Goal: Task Accomplishment & Management: Manage account settings

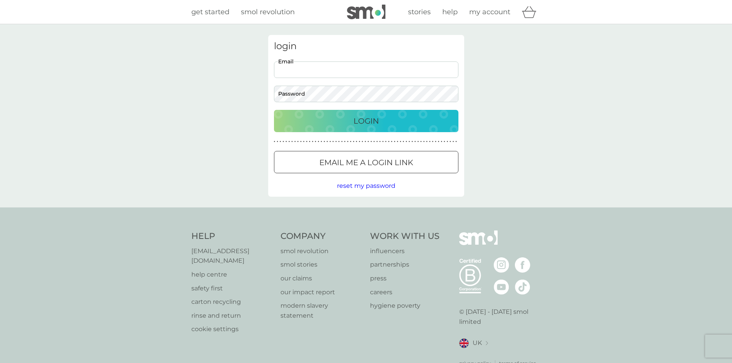
click at [326, 69] on input "Email" at bounding box center [366, 69] width 184 height 17
type input "[PERSON_NAME][EMAIL_ADDRESS][PERSON_NAME][DOMAIN_NAME]"
click at [274, 110] on button "Login" at bounding box center [366, 121] width 184 height 22
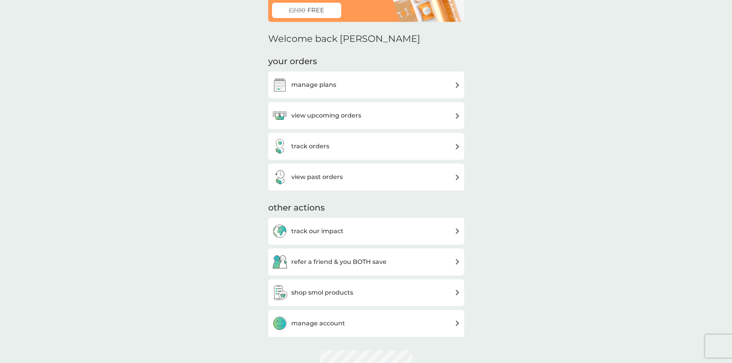
scroll to position [77, 0]
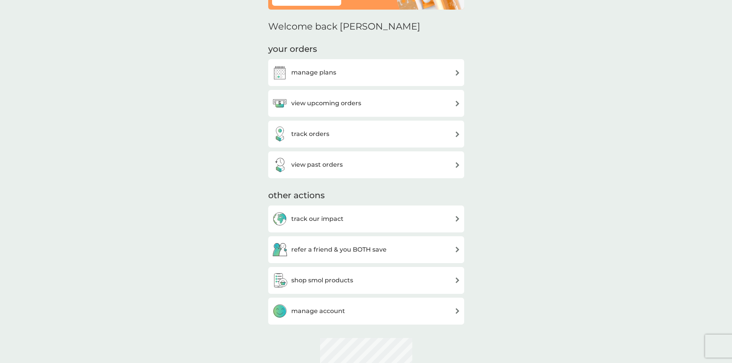
click at [370, 101] on div "view upcoming orders" at bounding box center [366, 103] width 188 height 15
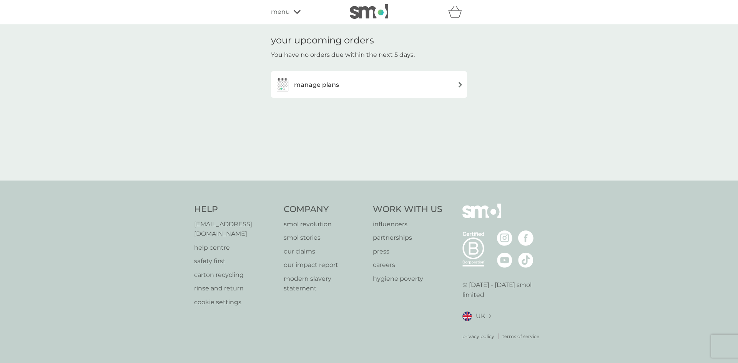
click at [456, 86] on div "manage plans" at bounding box center [369, 84] width 188 height 15
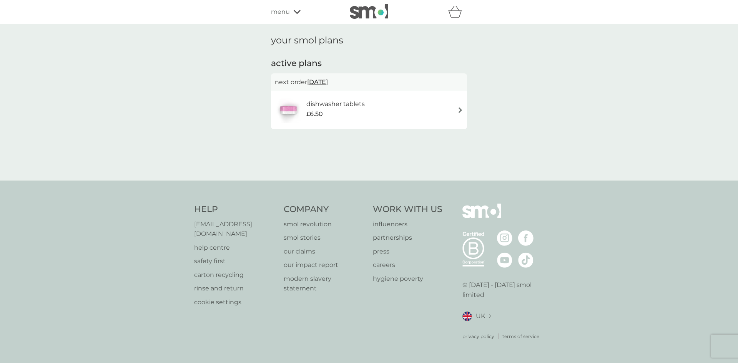
click at [365, 103] on div "dishwasher tablets £6.50" at bounding box center [339, 110] width 66 height 22
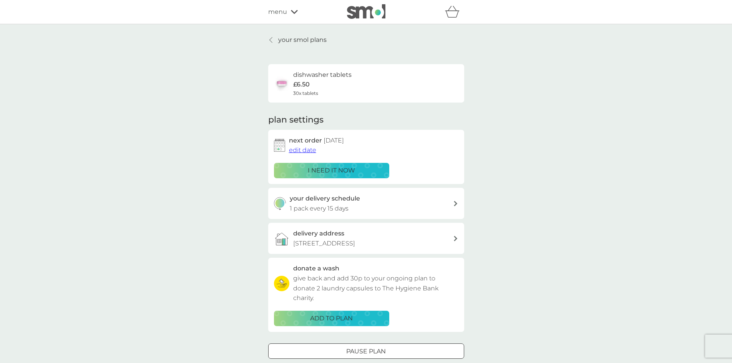
click at [355, 204] on div "your delivery schedule 1 pack every 15 days" at bounding box center [371, 204] width 163 height 20
select select "14"
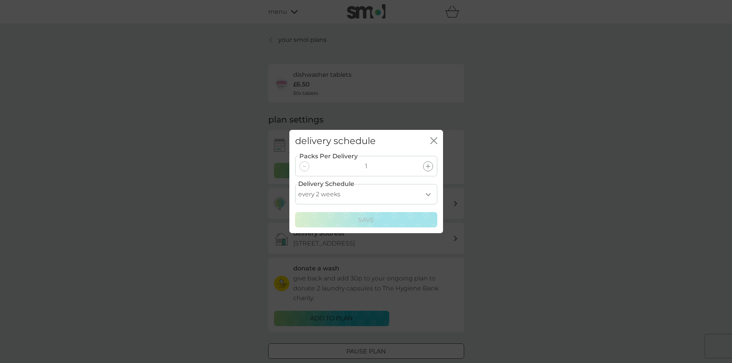
click at [427, 192] on select "every 1 week every 2 weeks every 3 weeks every 4 weeks every 5 weeks every 6 we…" at bounding box center [366, 194] width 142 height 20
click at [477, 176] on div "delivery schedule close Packs Per Delivery 1 Delivery Schedule every 1 week eve…" at bounding box center [366, 181] width 732 height 363
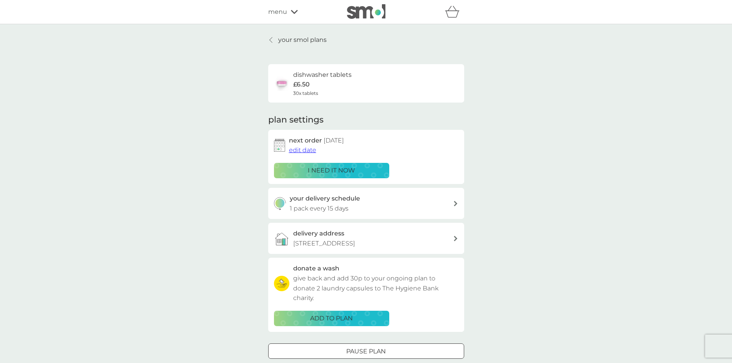
click at [312, 148] on span "edit date" at bounding box center [302, 149] width 27 height 7
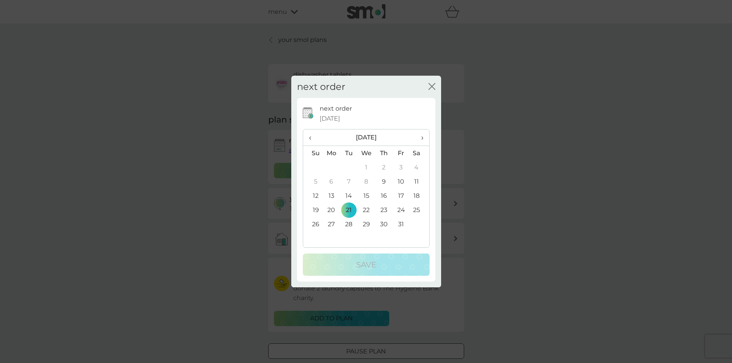
click at [351, 195] on td "14" at bounding box center [348, 196] width 17 height 14
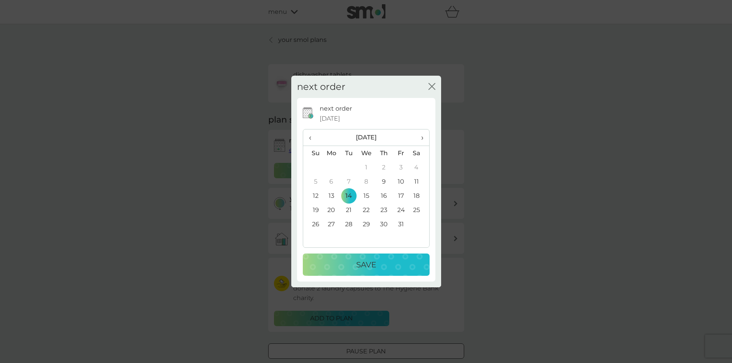
click at [363, 262] on p "Save" at bounding box center [366, 265] width 20 height 12
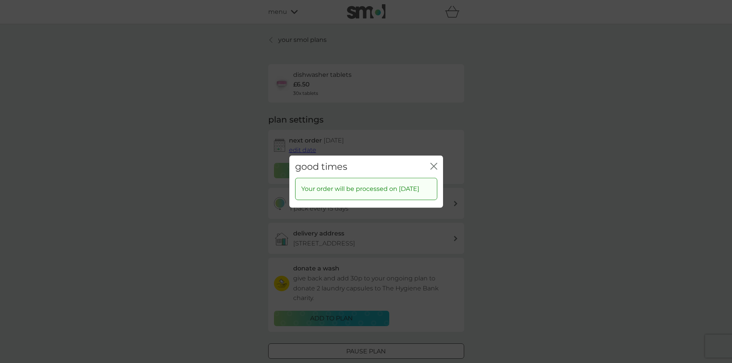
click at [435, 163] on icon "close" at bounding box center [433, 166] width 7 height 7
